Goal: Feedback & Contribution: Submit feedback/report problem

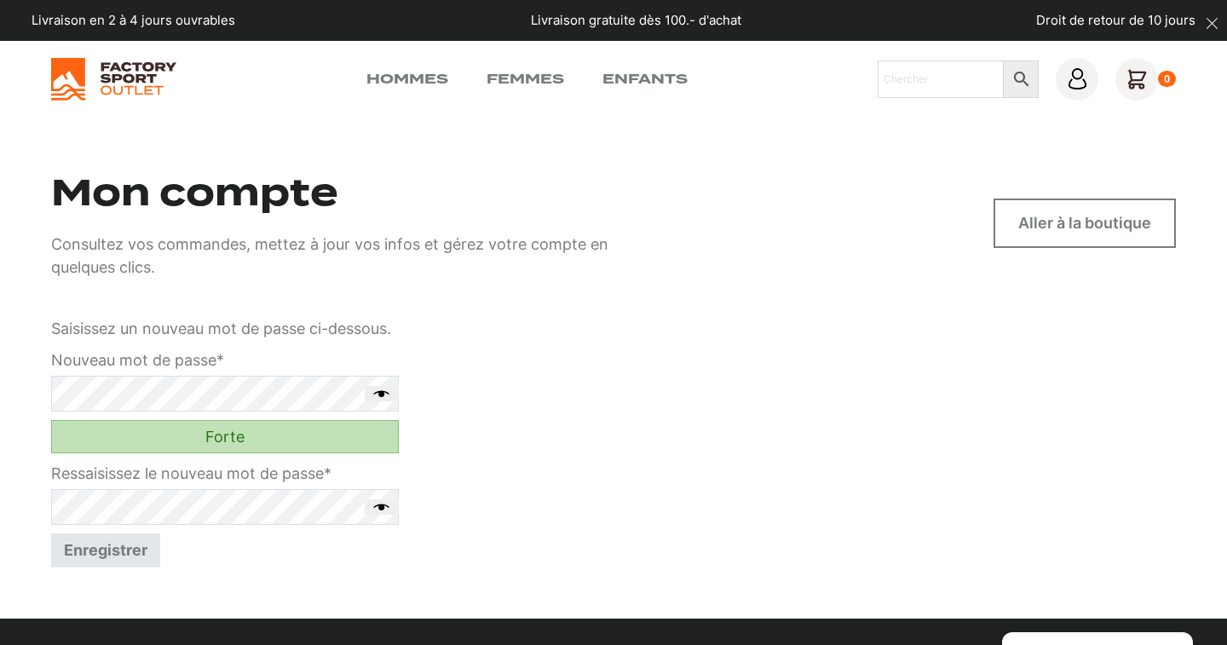
click at [130, 547] on button "Enregistrer" at bounding box center [105, 550] width 109 height 34
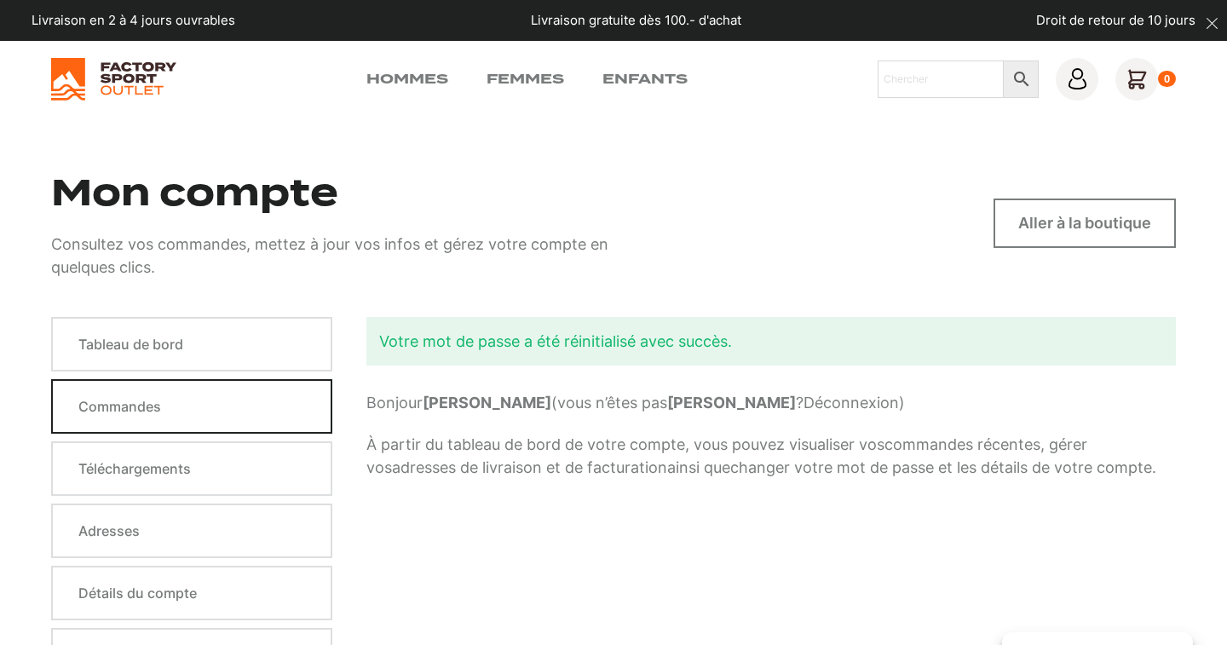
click at [119, 396] on link "Commandes" at bounding box center [191, 406] width 281 height 55
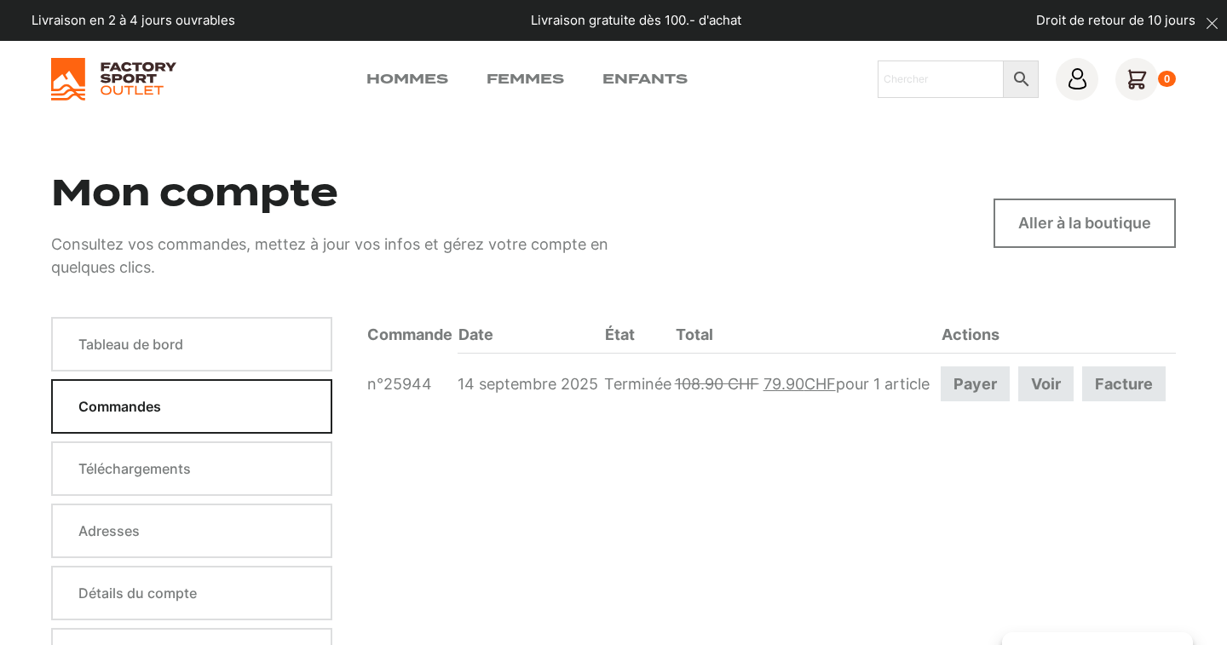
click at [1062, 384] on link "Voir" at bounding box center [1045, 383] width 55 height 35
click at [1053, 366] on link "Voir" at bounding box center [1045, 383] width 55 height 35
click at [1070, 77] on icon at bounding box center [1077, 78] width 21 height 21
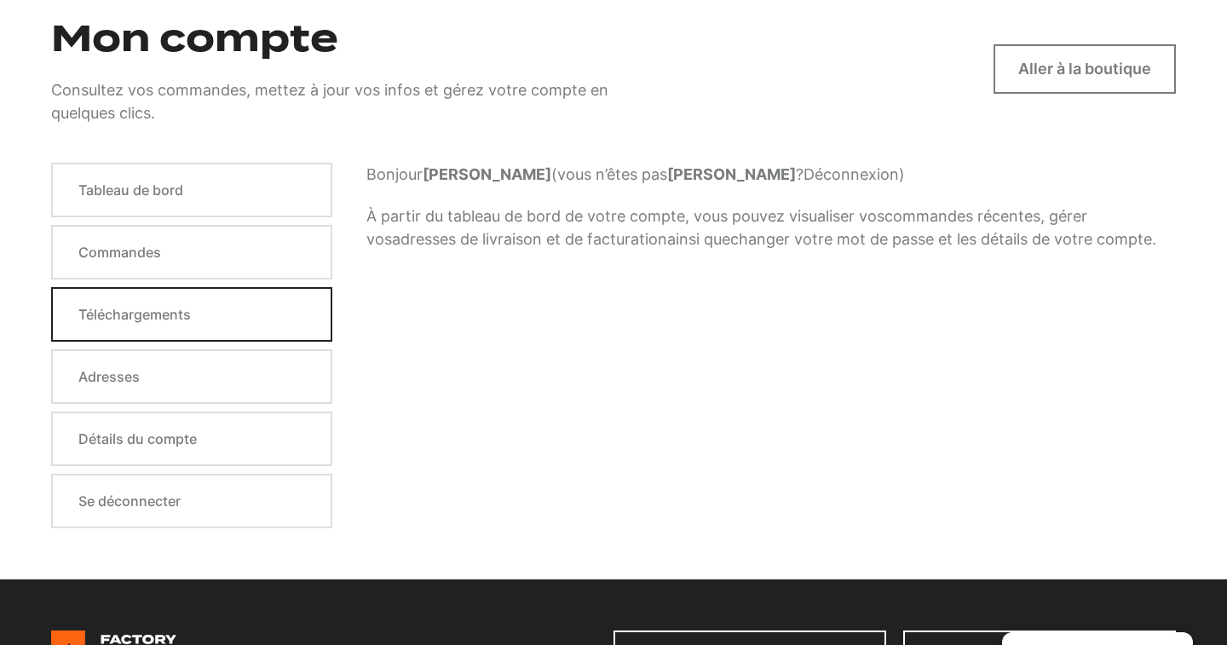
scroll to position [157, 0]
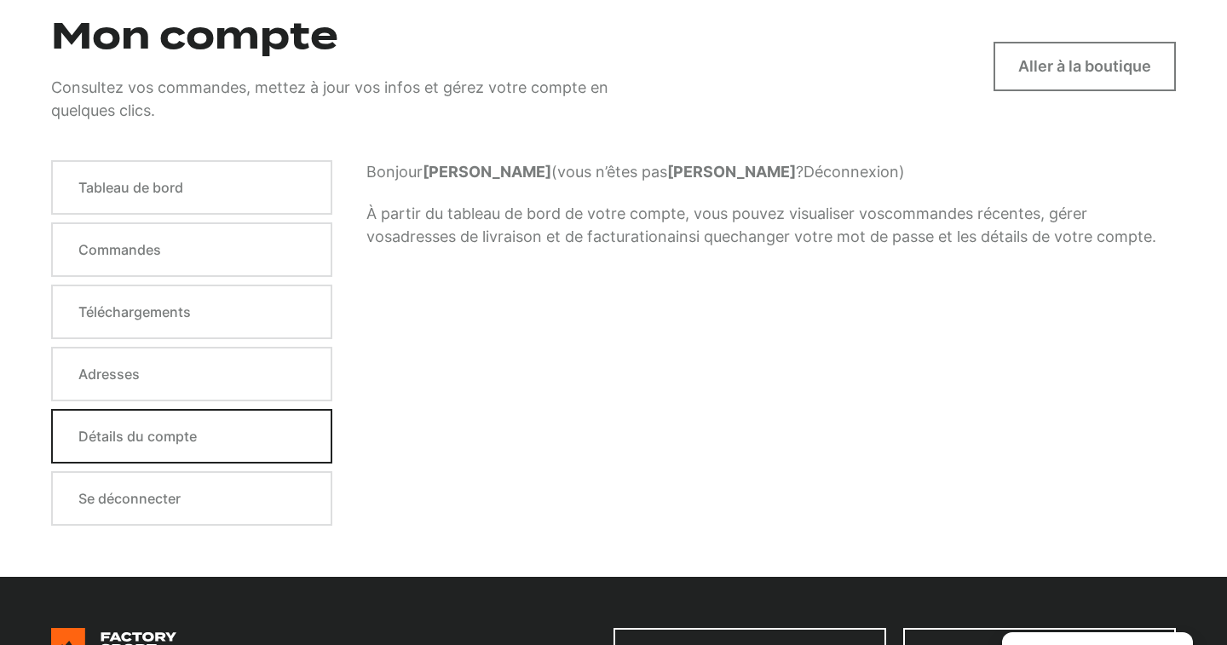
click at [185, 442] on link "Détails du compte" at bounding box center [191, 436] width 281 height 55
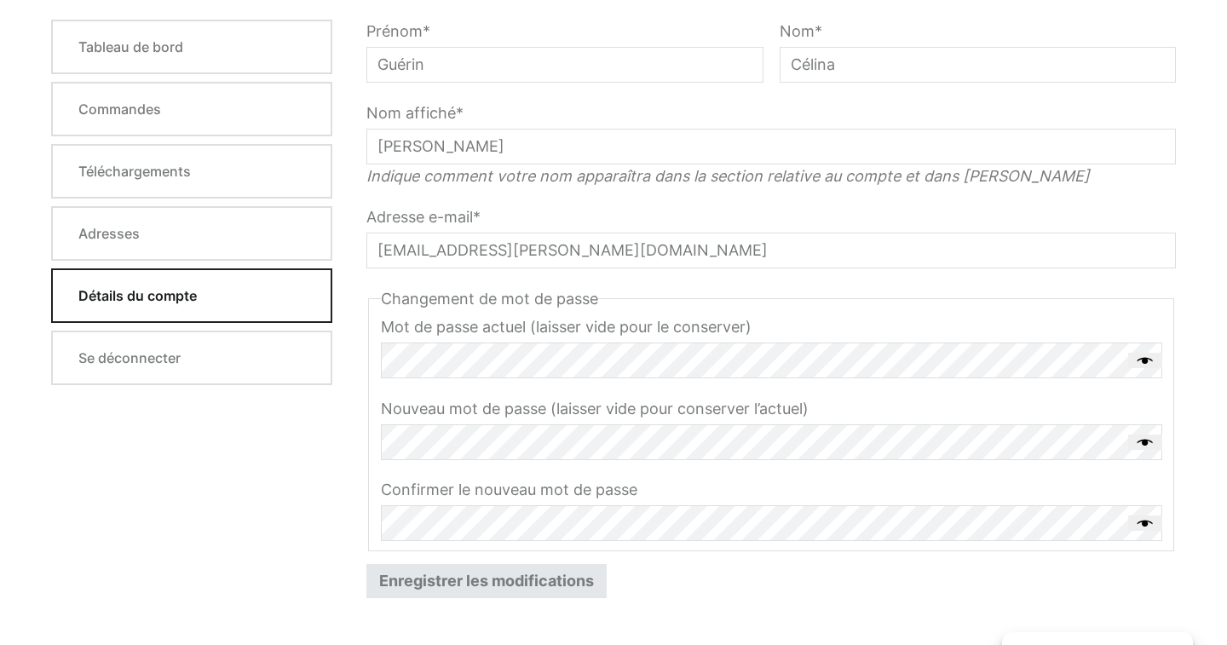
scroll to position [298, 0]
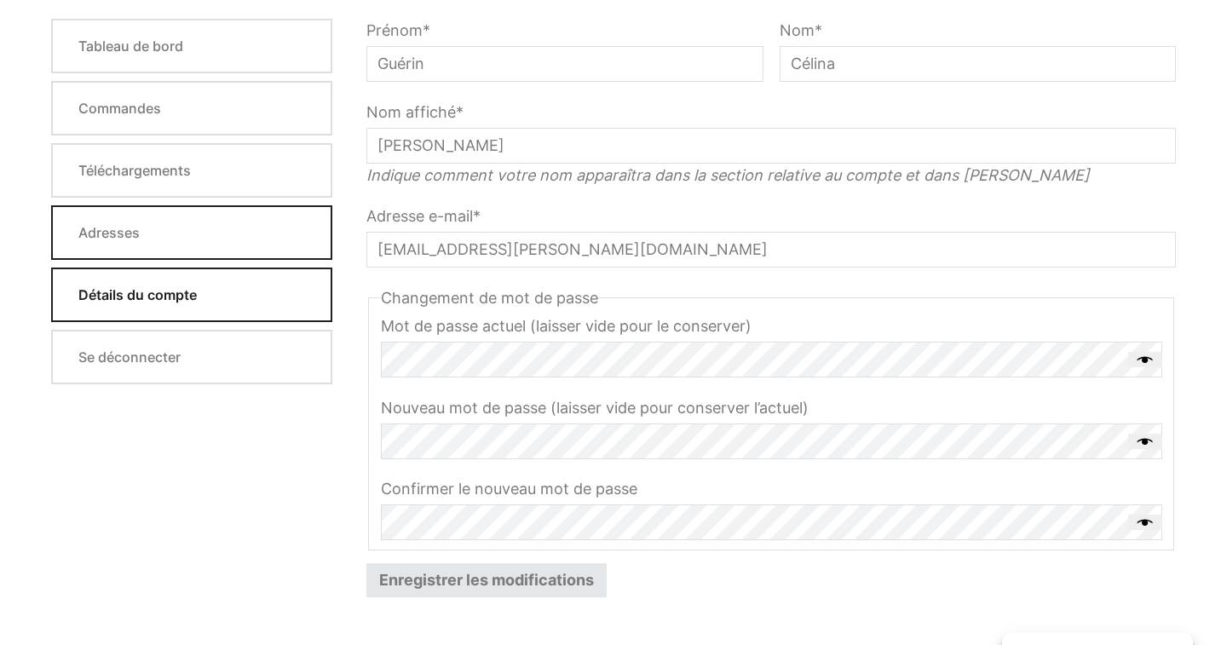
click at [223, 237] on link "Adresses" at bounding box center [191, 232] width 281 height 55
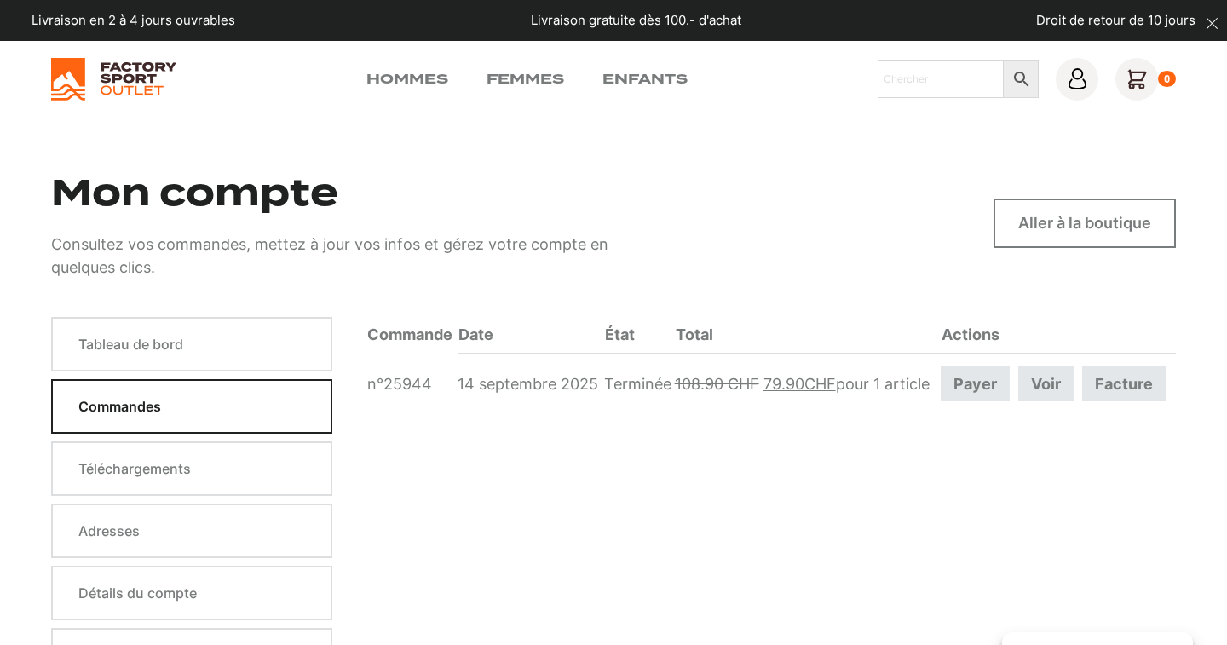
click at [401, 382] on link "n°25944" at bounding box center [399, 384] width 65 height 18
click at [929, 83] on input "Chercher" at bounding box center [941, 78] width 126 height 37
type input "retourner un article"
click at [1078, 221] on link "Aller à la boutique" at bounding box center [1084, 223] width 182 height 49
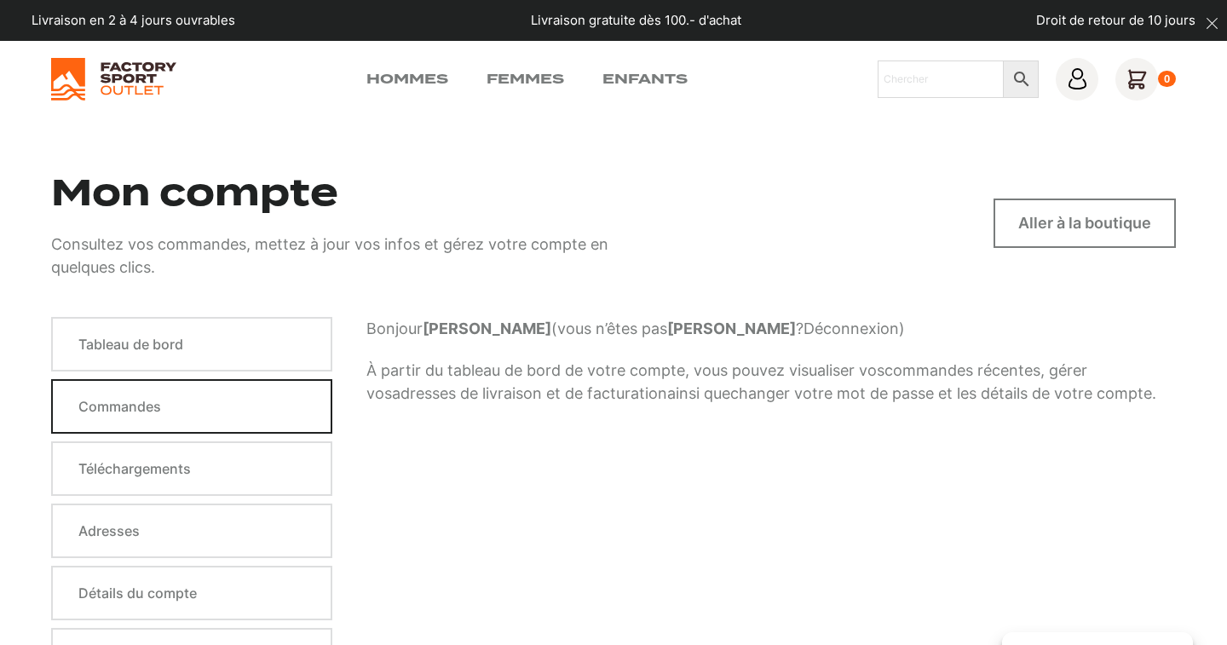
click at [222, 395] on link "Commandes" at bounding box center [191, 406] width 281 height 55
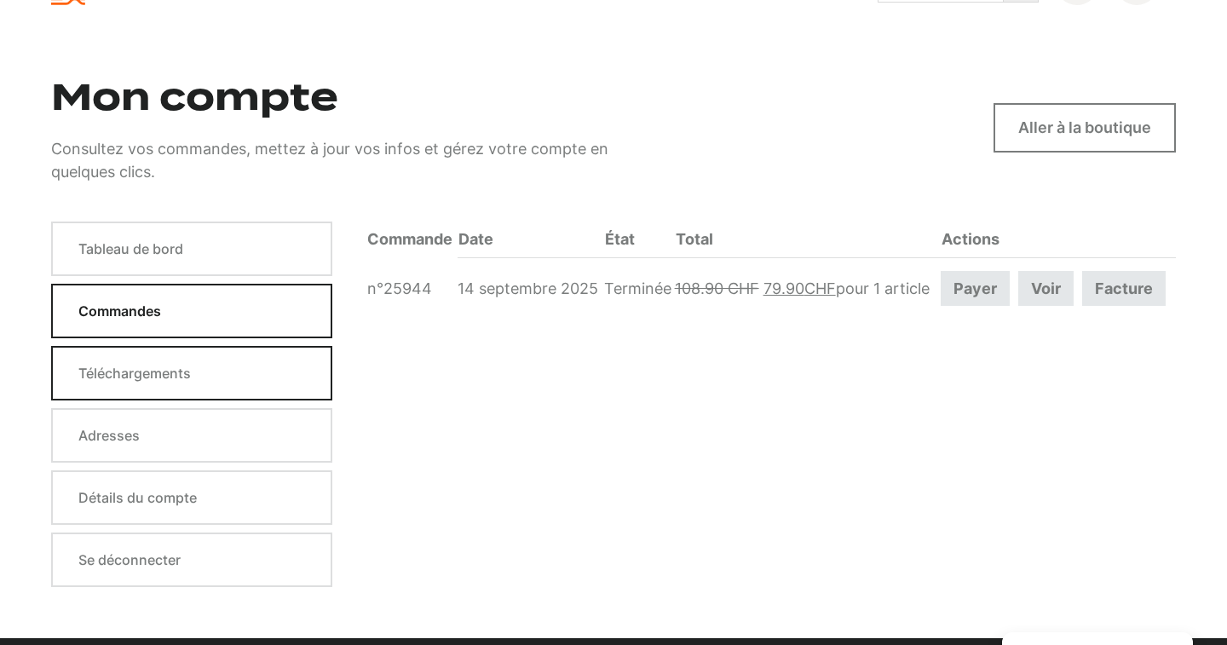
scroll to position [100, 0]
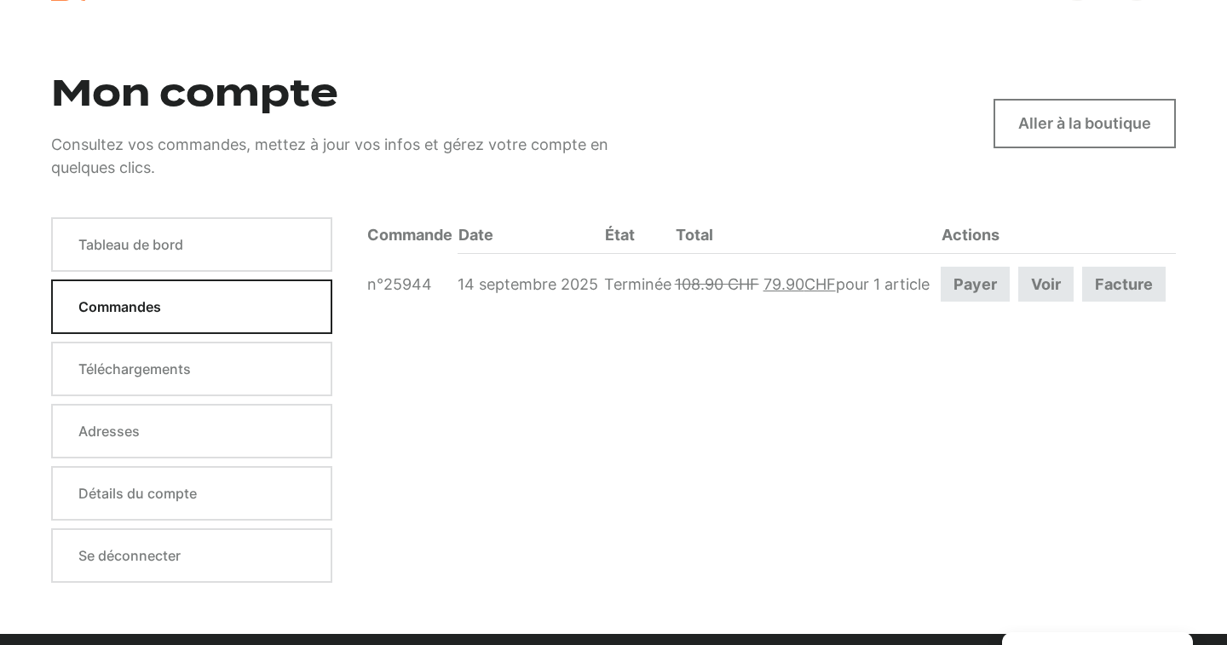
click at [1067, 274] on link "Voir" at bounding box center [1045, 284] width 55 height 35
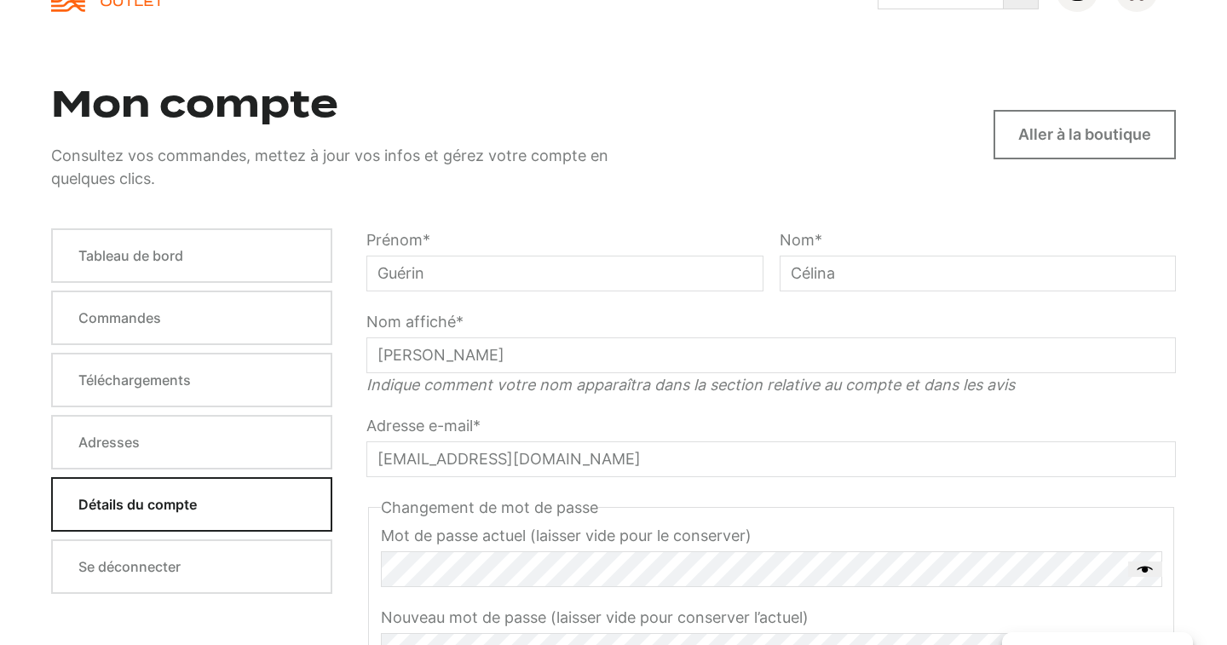
scroll to position [83, 0]
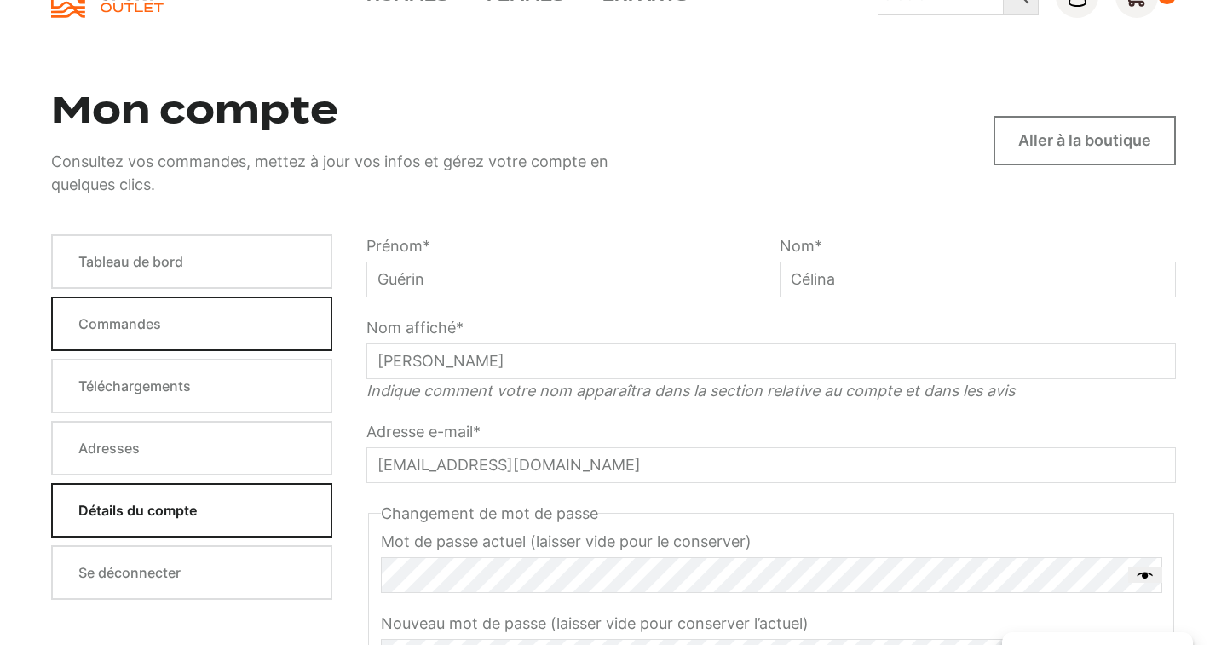
click at [195, 325] on link "Commandes" at bounding box center [191, 323] width 281 height 55
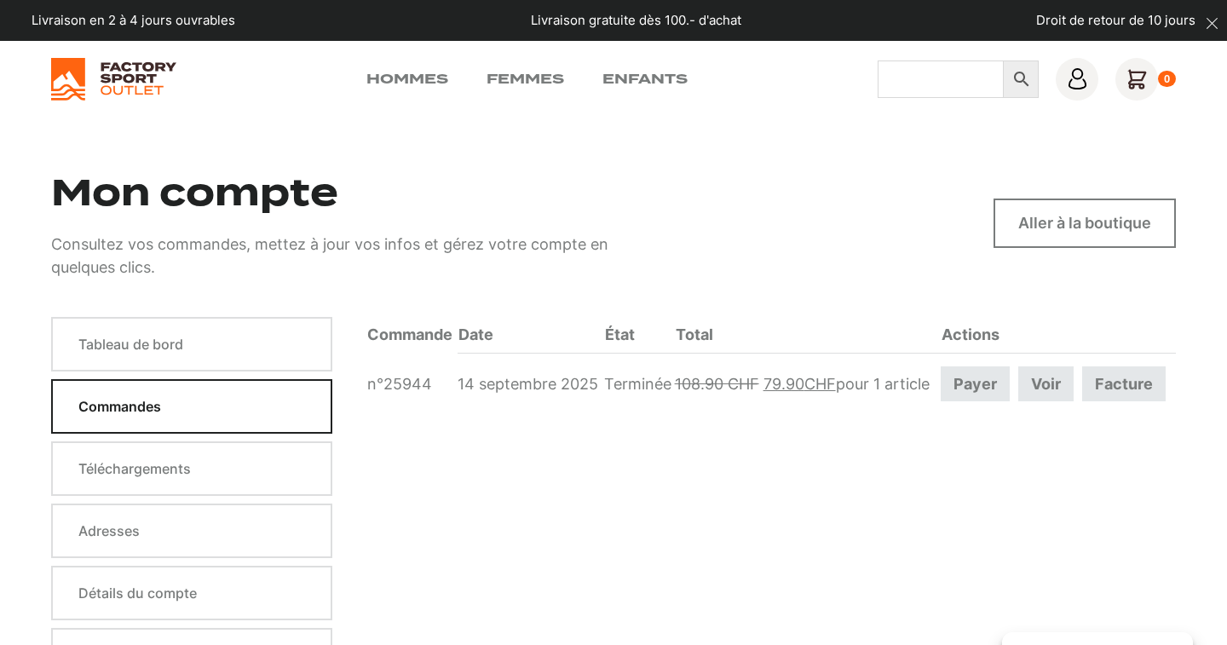
click at [891, 73] on input "Chercher" at bounding box center [941, 78] width 126 height 37
type input "retour"
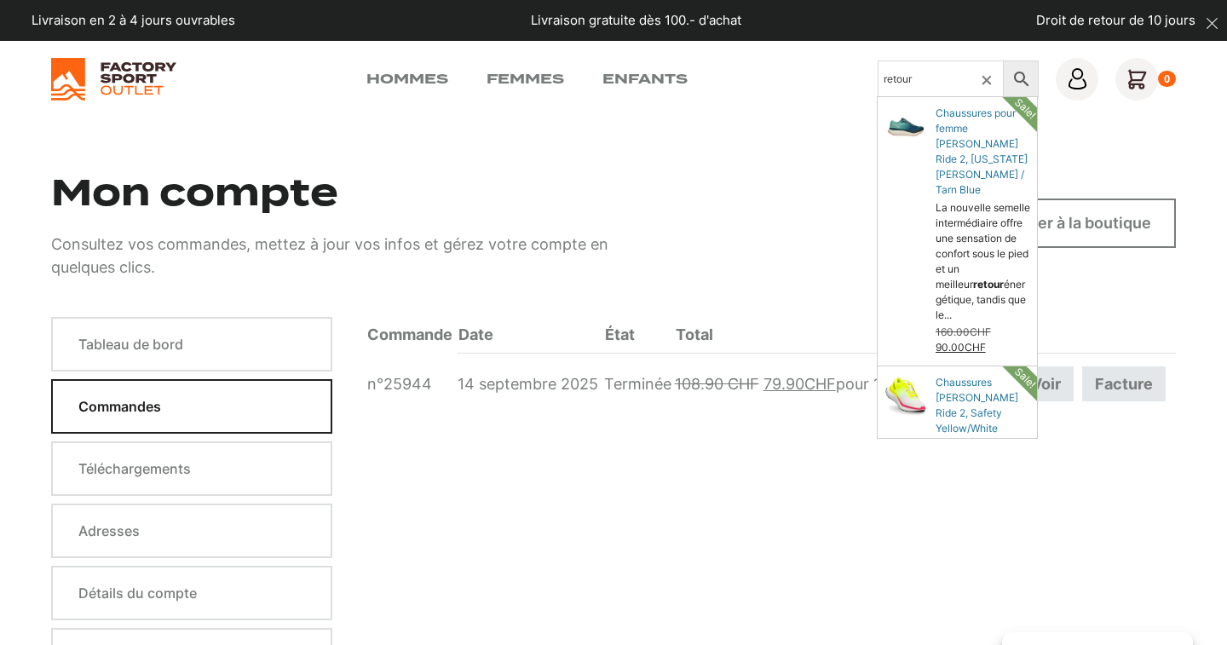
click at [1094, 20] on p "Droit de retour de 10 jours" at bounding box center [1115, 21] width 159 height 20
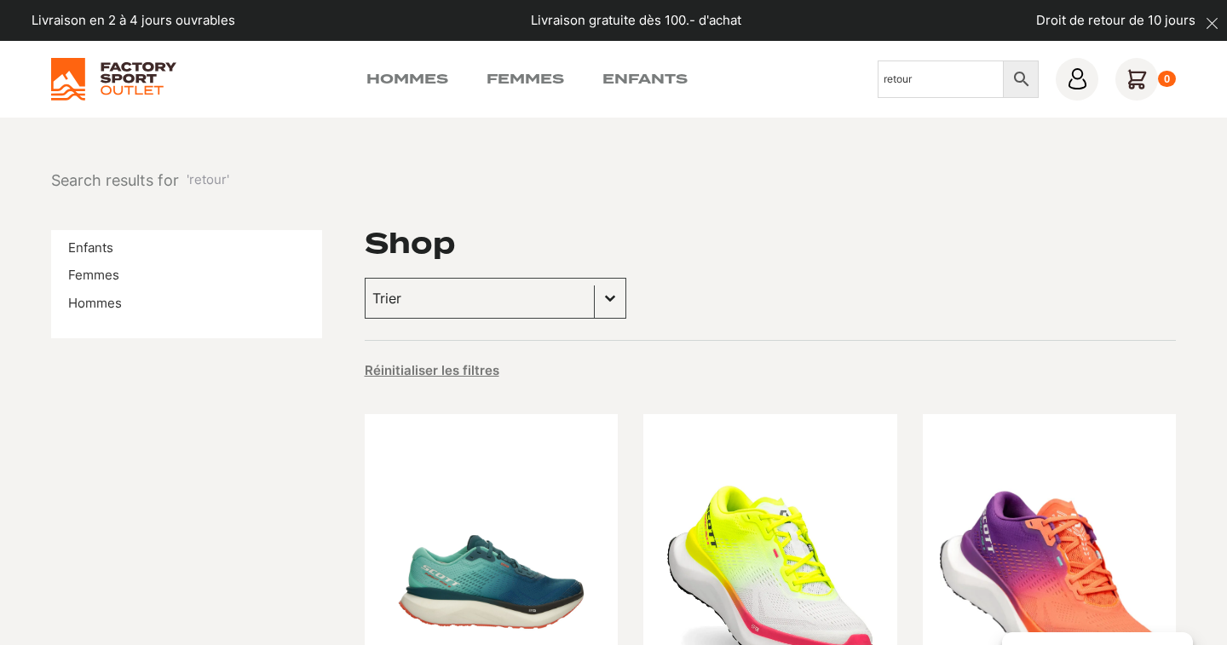
click at [1214, 20] on icon "dismiss" at bounding box center [1212, 23] width 13 height 13
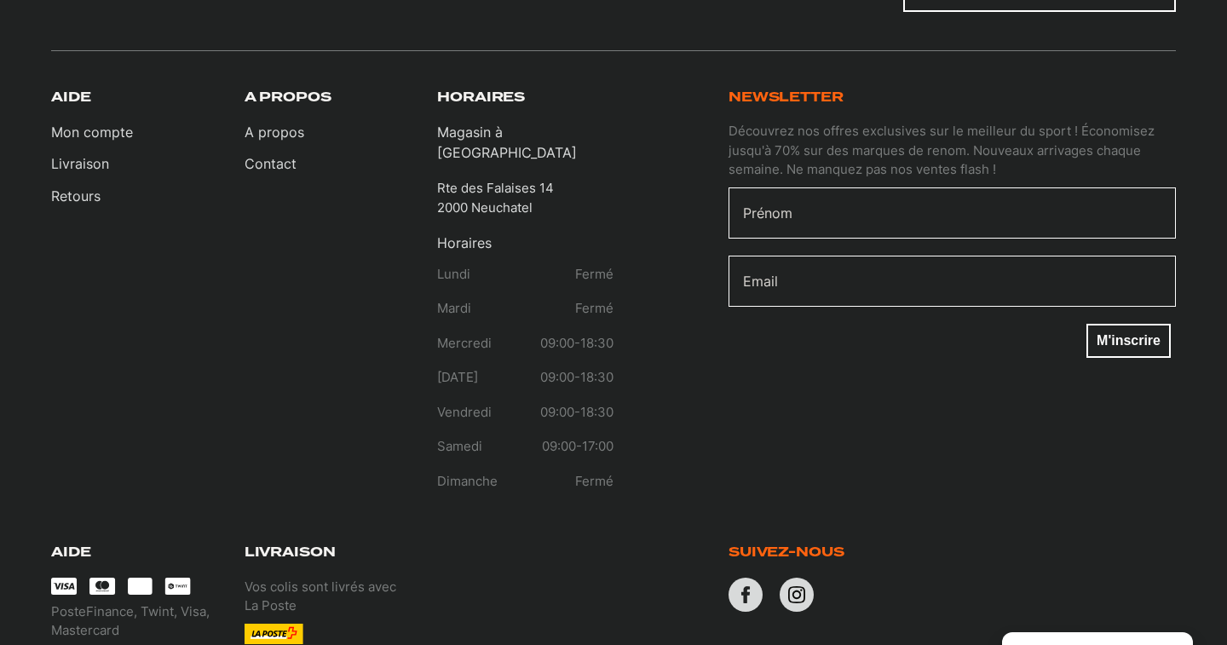
scroll to position [2399, 0]
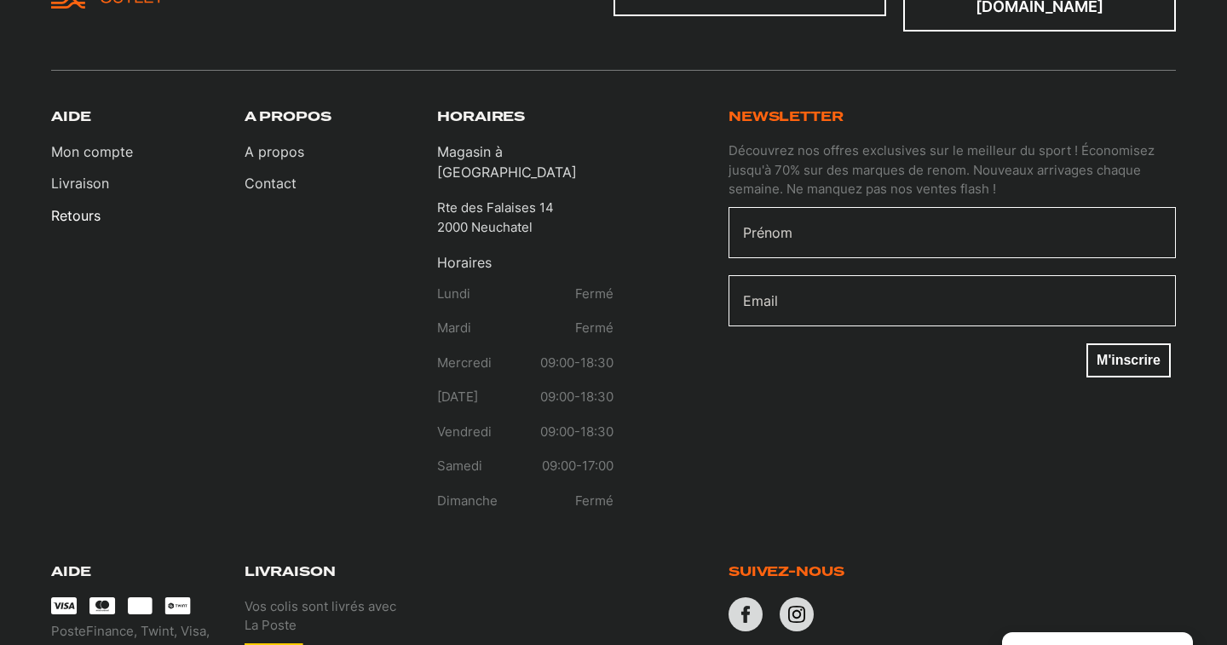
click at [78, 205] on link "Retours" at bounding box center [92, 215] width 82 height 20
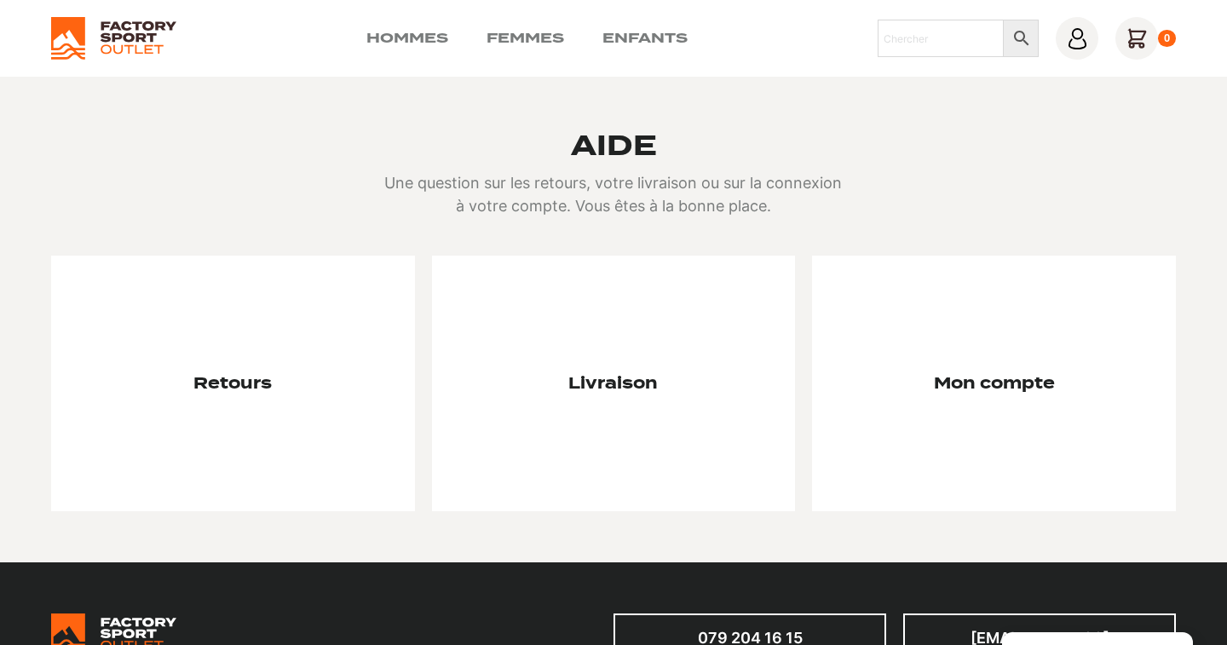
click at [324, 382] on div at bounding box center [233, 384] width 364 height 256
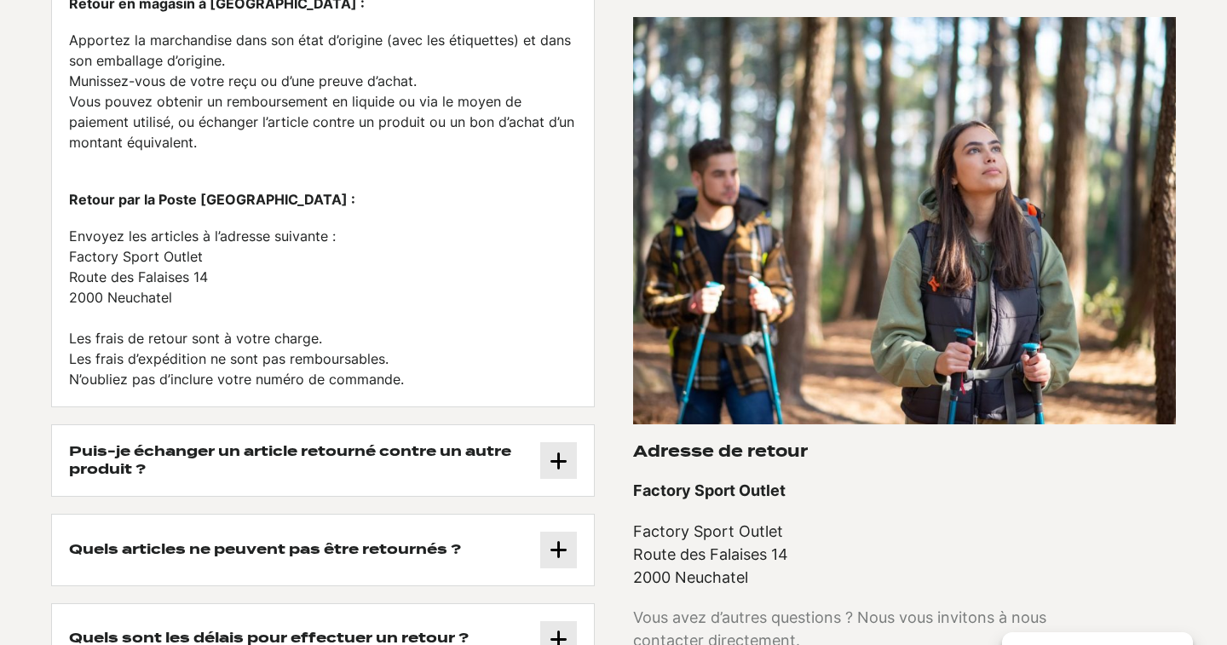
scroll to position [342, 0]
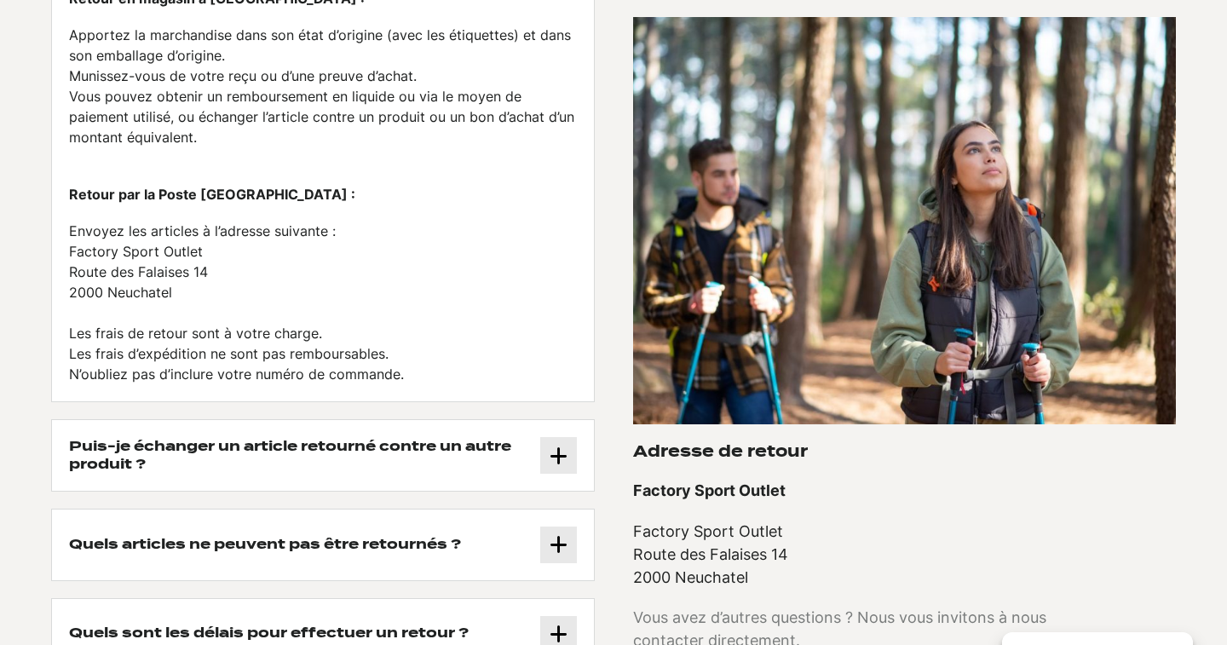
click at [559, 451] on icon at bounding box center [559, 456] width 18 height 20
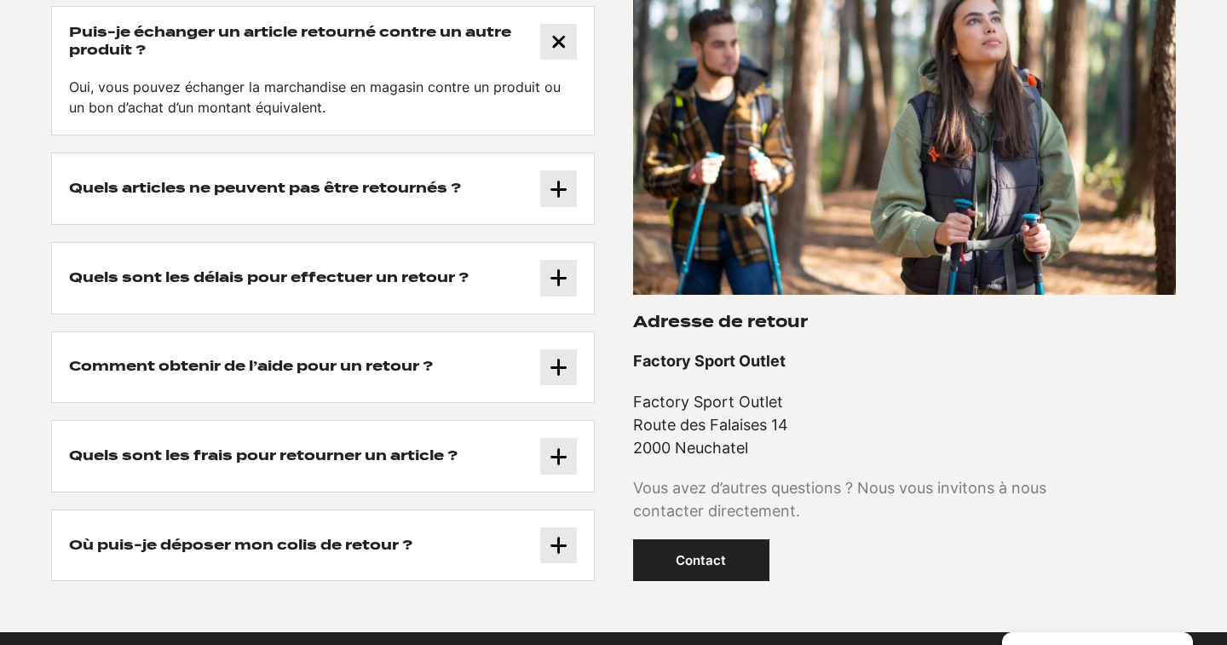
click at [558, 179] on icon at bounding box center [559, 189] width 18 height 20
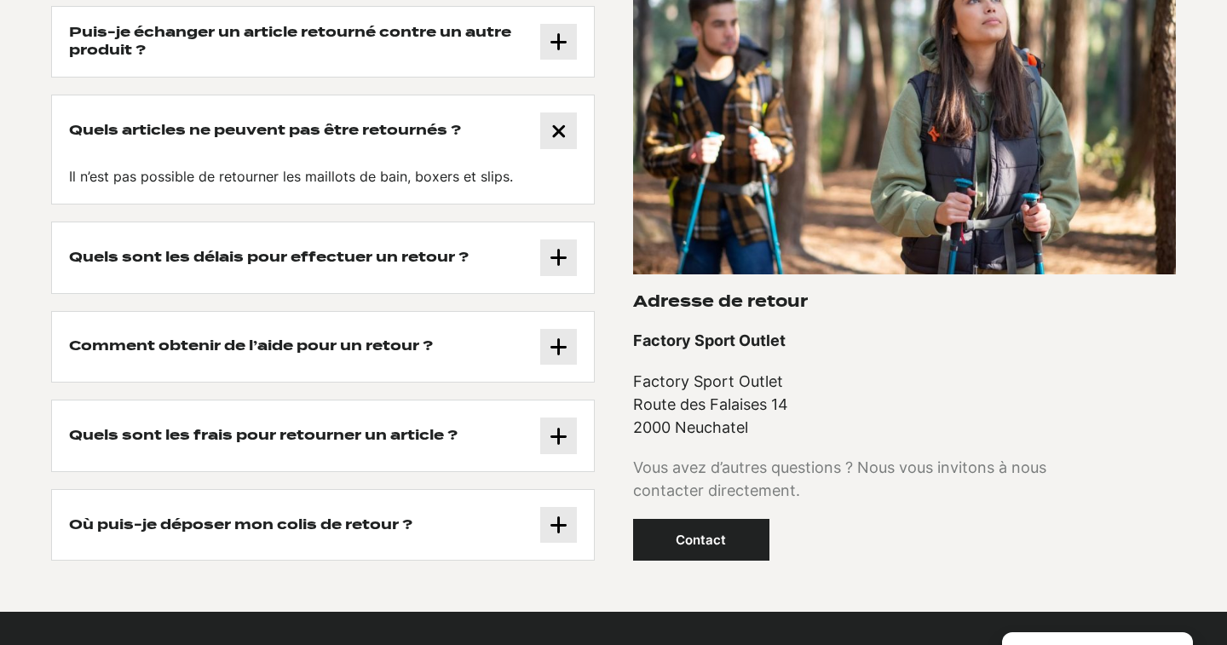
click at [558, 256] on icon at bounding box center [559, 257] width 18 height 20
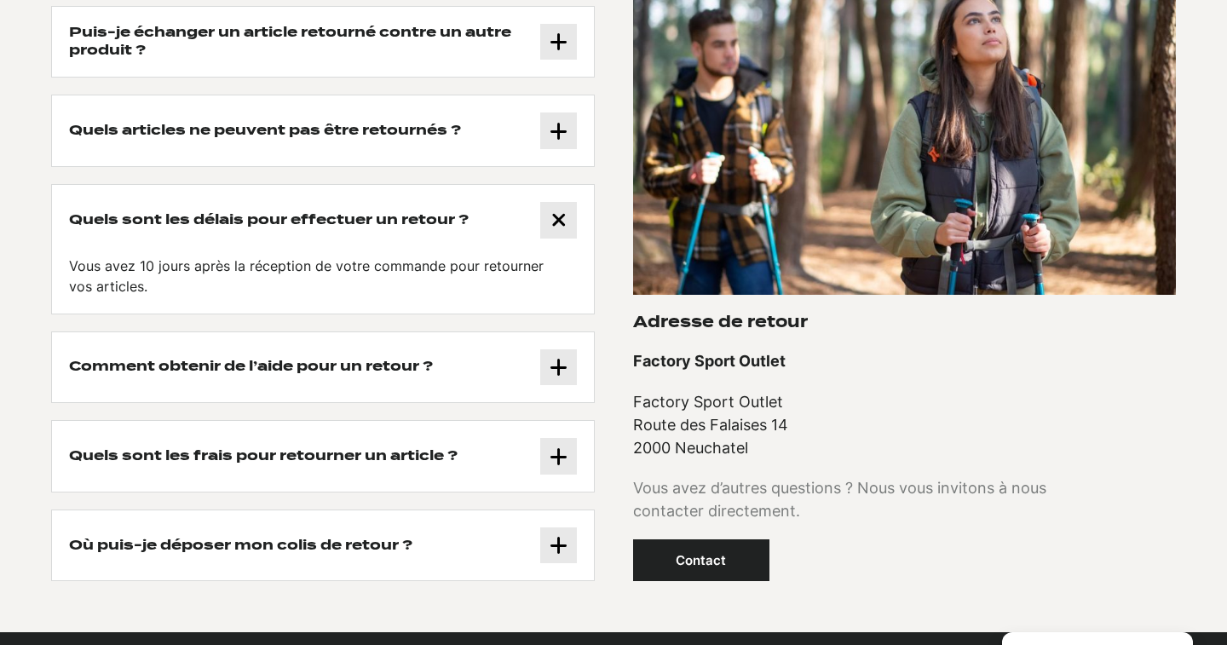
click at [552, 364] on icon at bounding box center [559, 367] width 18 height 20
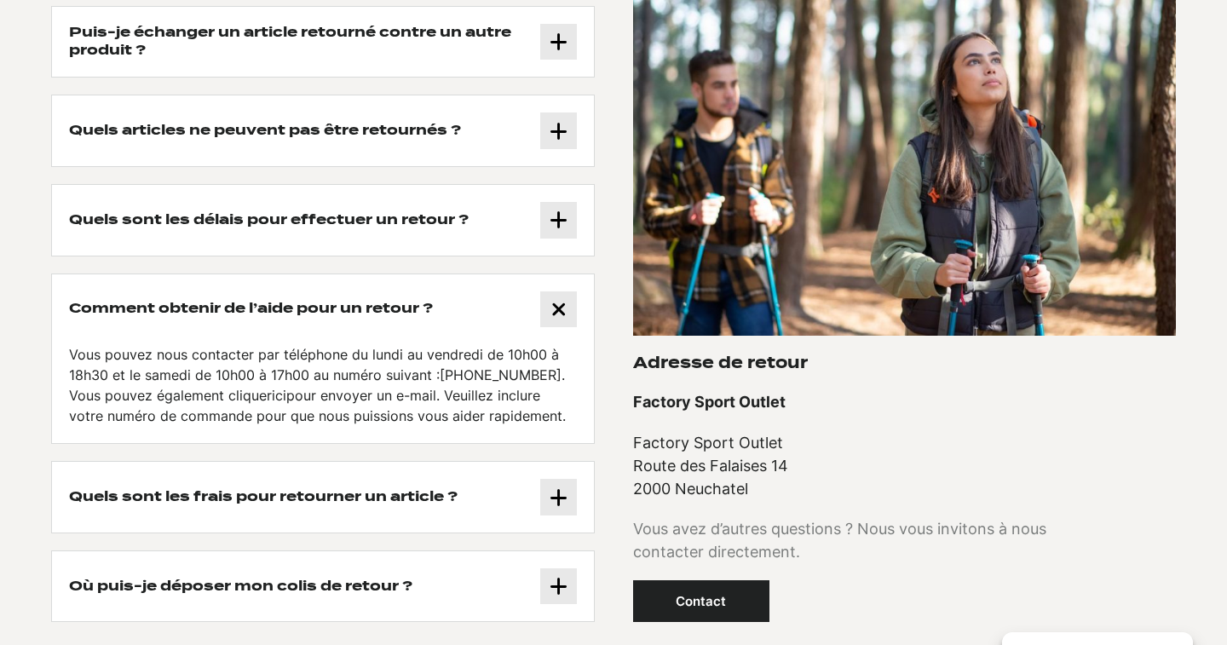
click at [679, 591] on link "Contact" at bounding box center [701, 601] width 136 height 42
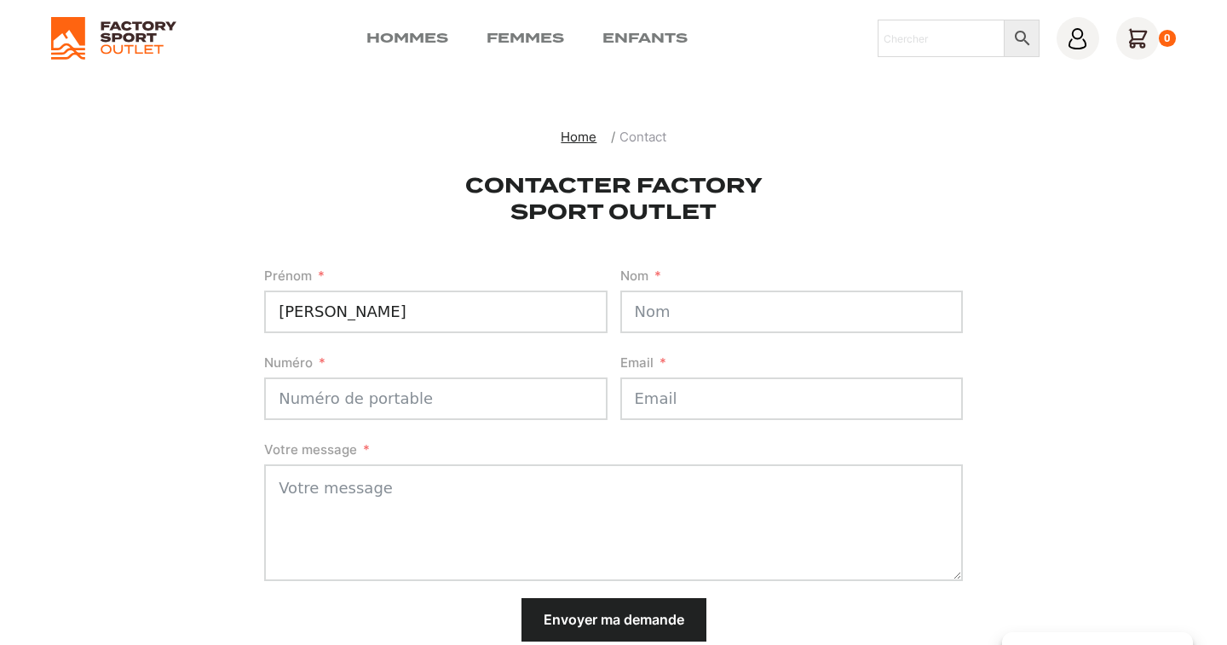
type input "célina"
type input "gu"
click at [436, 295] on input "célina" at bounding box center [435, 312] width 342 height 43
click at [414, 313] on input "célina" at bounding box center [435, 312] width 342 height 43
type input "Célina"
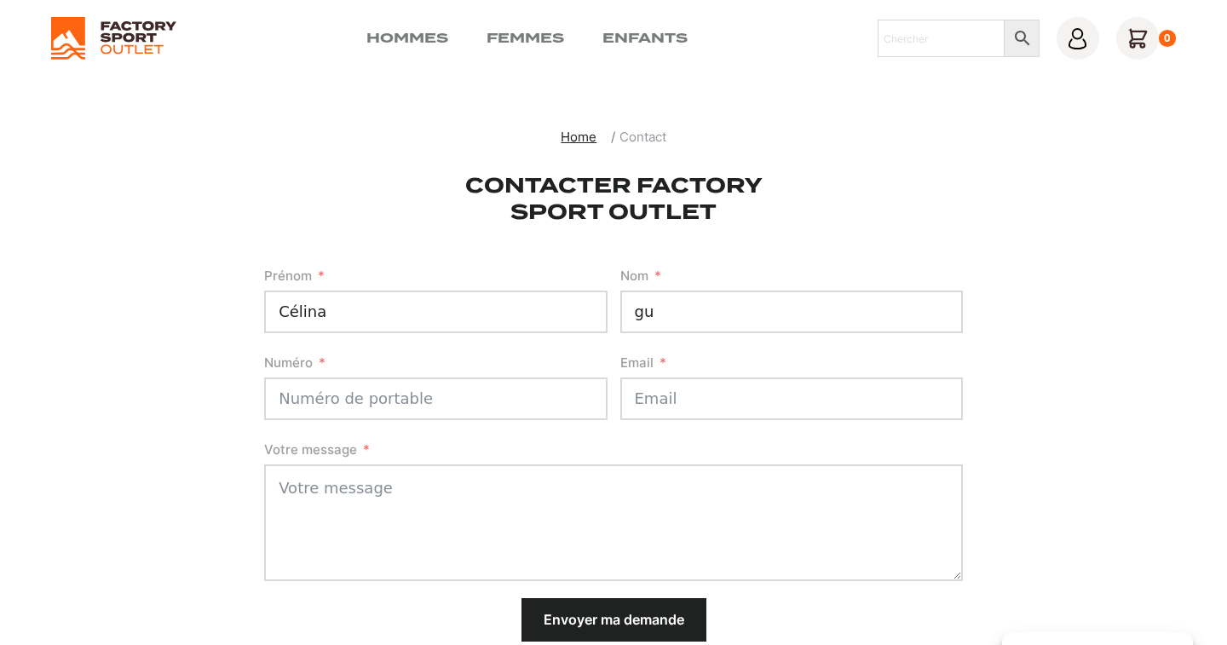
click at [643, 312] on input "gu" at bounding box center [791, 312] width 342 height 43
click at [660, 314] on input "Gu" at bounding box center [791, 312] width 342 height 43
type input "Guérin"
type input "o"
type input "079 225 59 23"
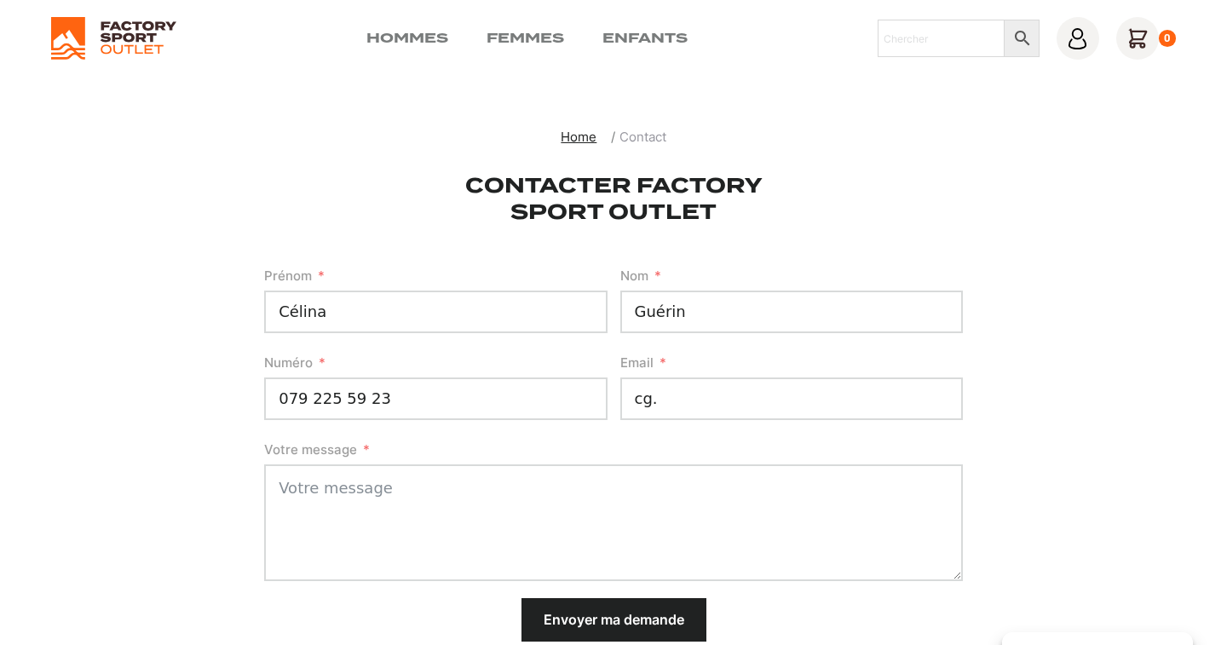
type input "cg.g"
type input "cg.guerin@netplus.ch"
click at [475, 510] on textarea "Votre message" at bounding box center [613, 522] width 699 height 117
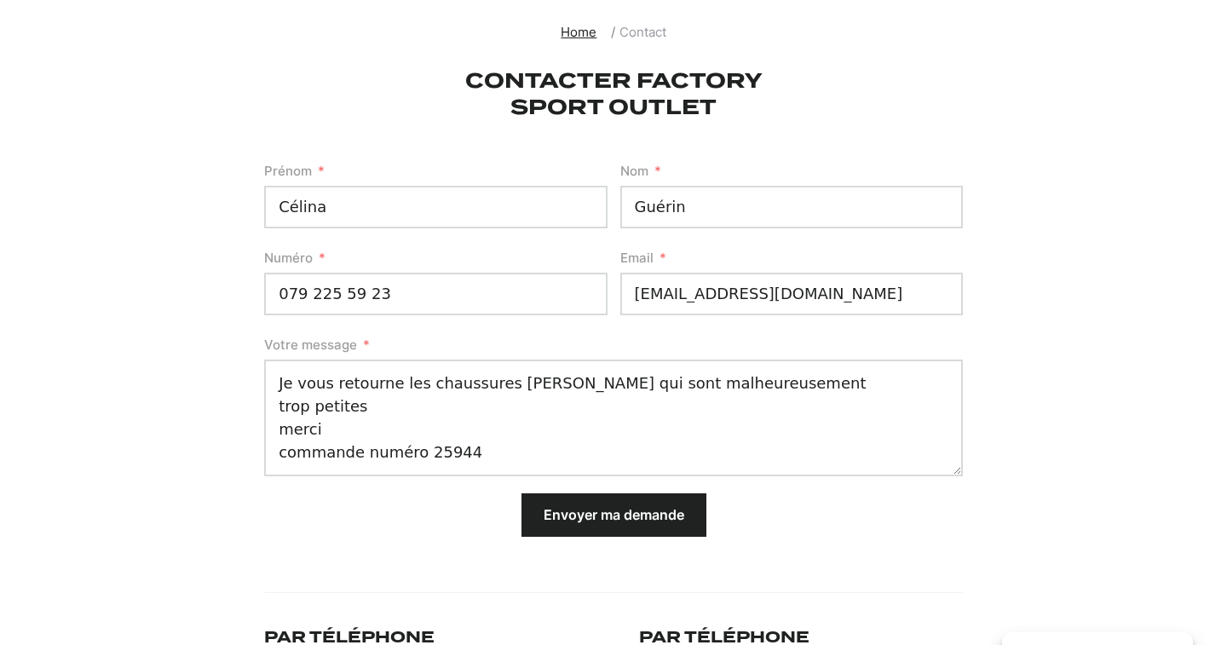
scroll to position [104, 0]
type textarea "Je vous retourne les chaussures Scott qui sont malheureusement trop petites mer…"
click at [601, 518] on button "Envoyer ma demande" at bounding box center [613, 515] width 185 height 43
